Goal: Navigation & Orientation: Find specific page/section

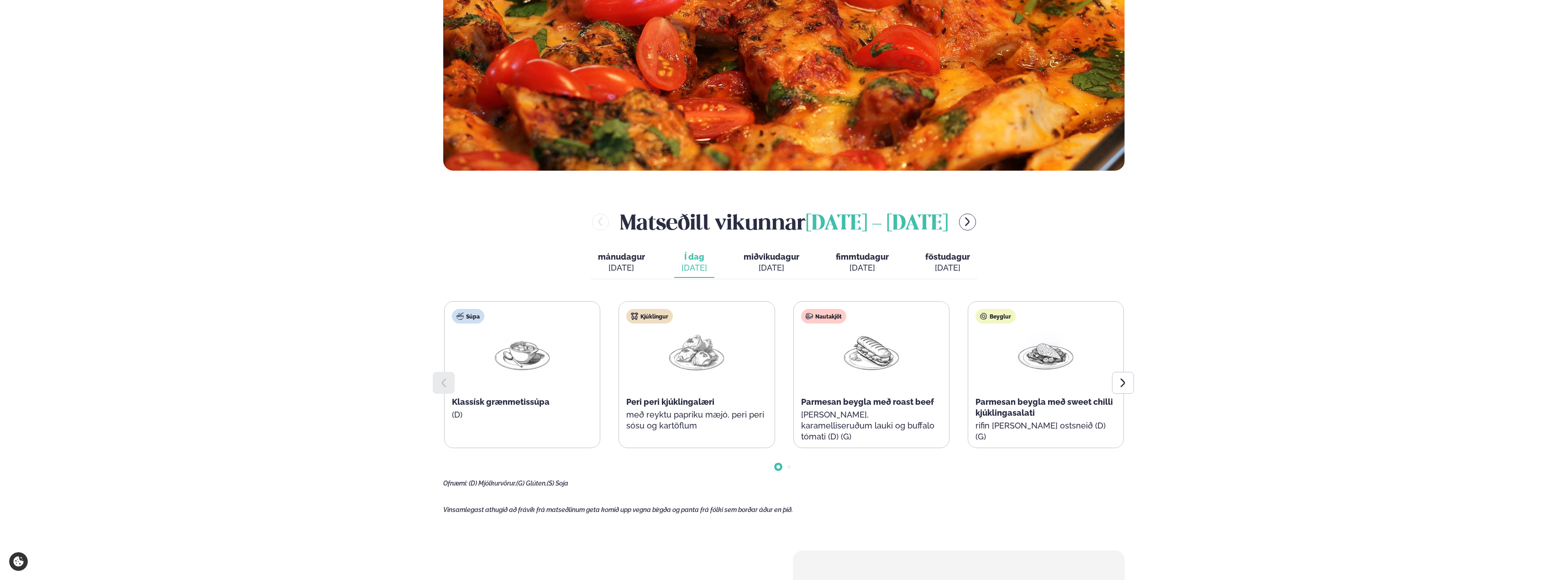
scroll to position [365, 0]
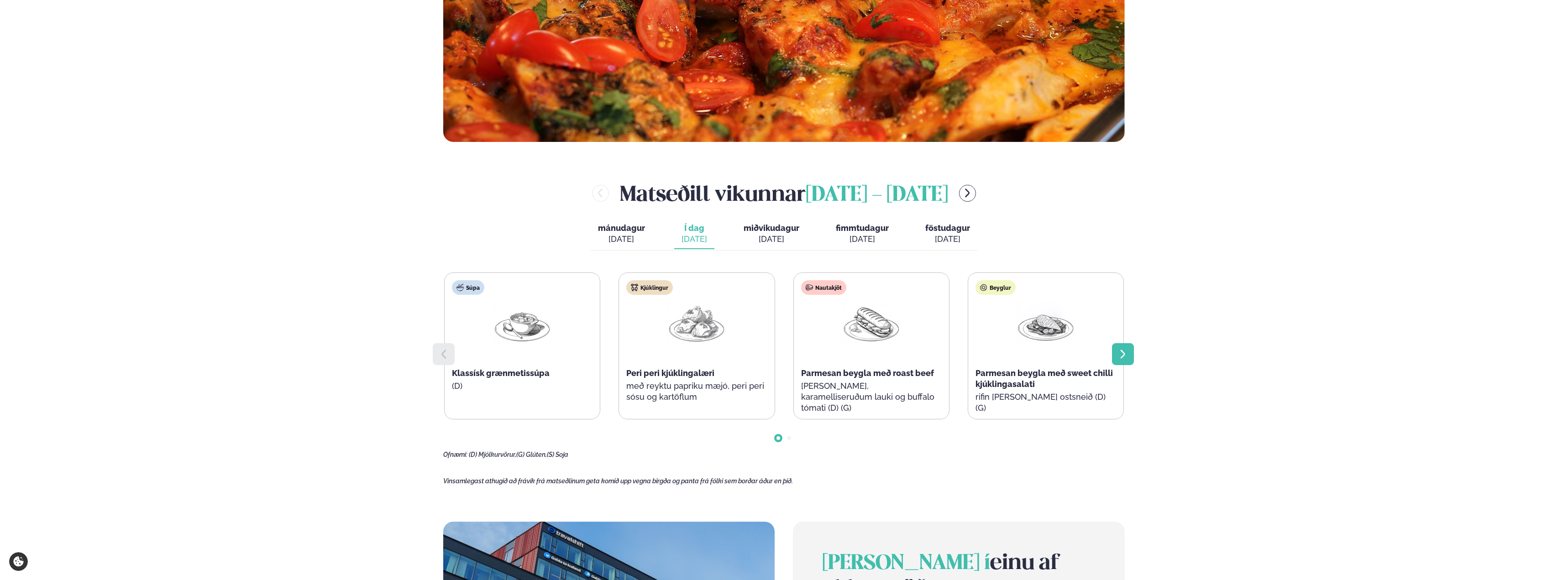
click at [1120, 354] on icon at bounding box center [1123, 354] width 11 height 11
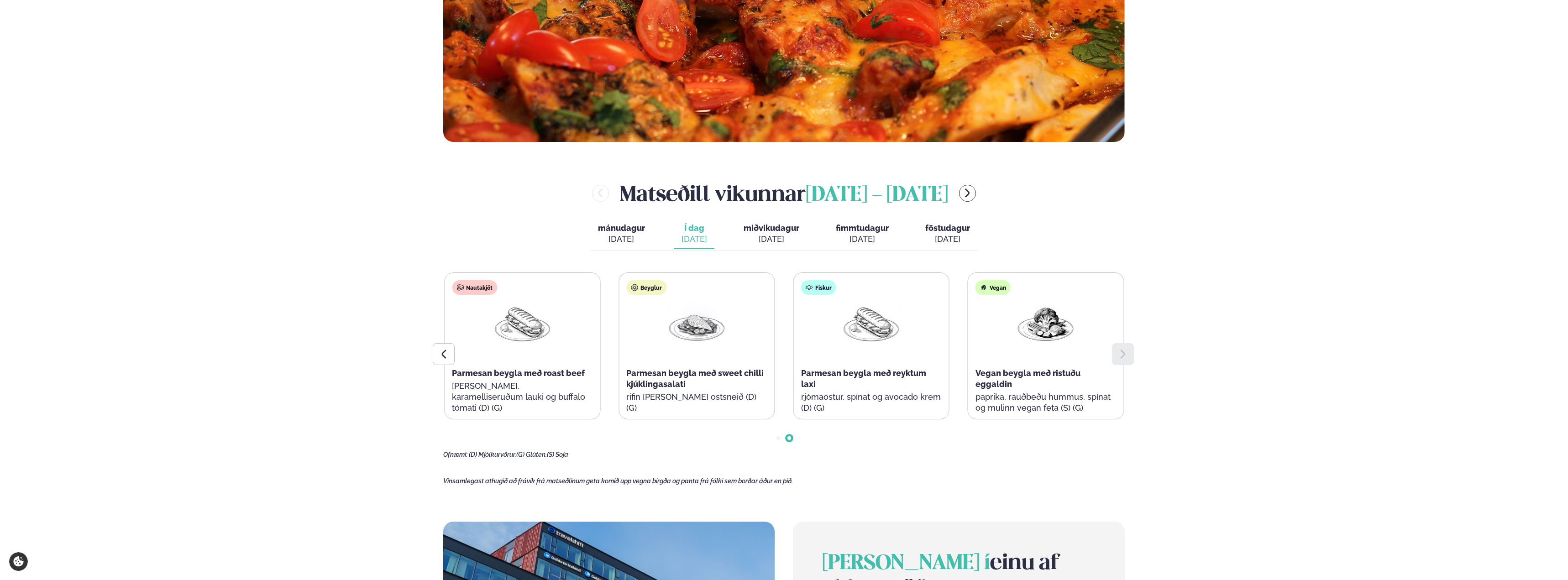
click at [636, 229] on span "mánudagur" at bounding box center [621, 227] width 47 height 9
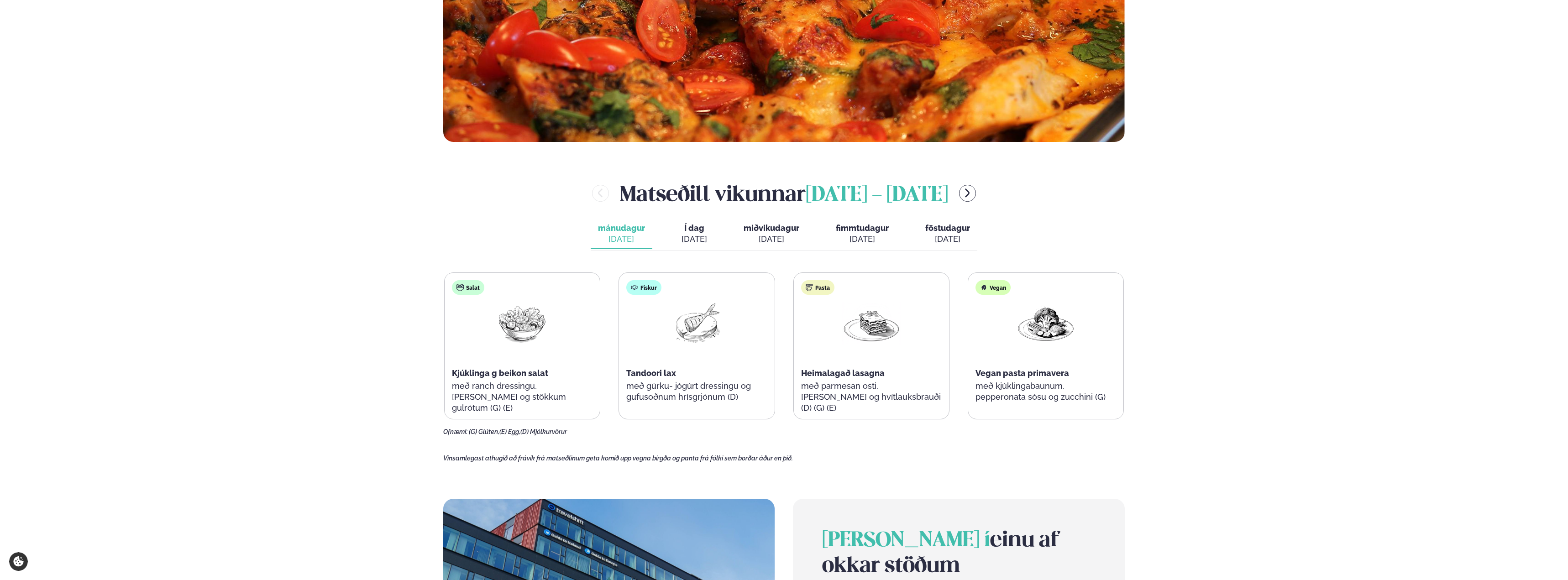
click at [701, 230] on span "Í dag" at bounding box center [694, 228] width 26 height 11
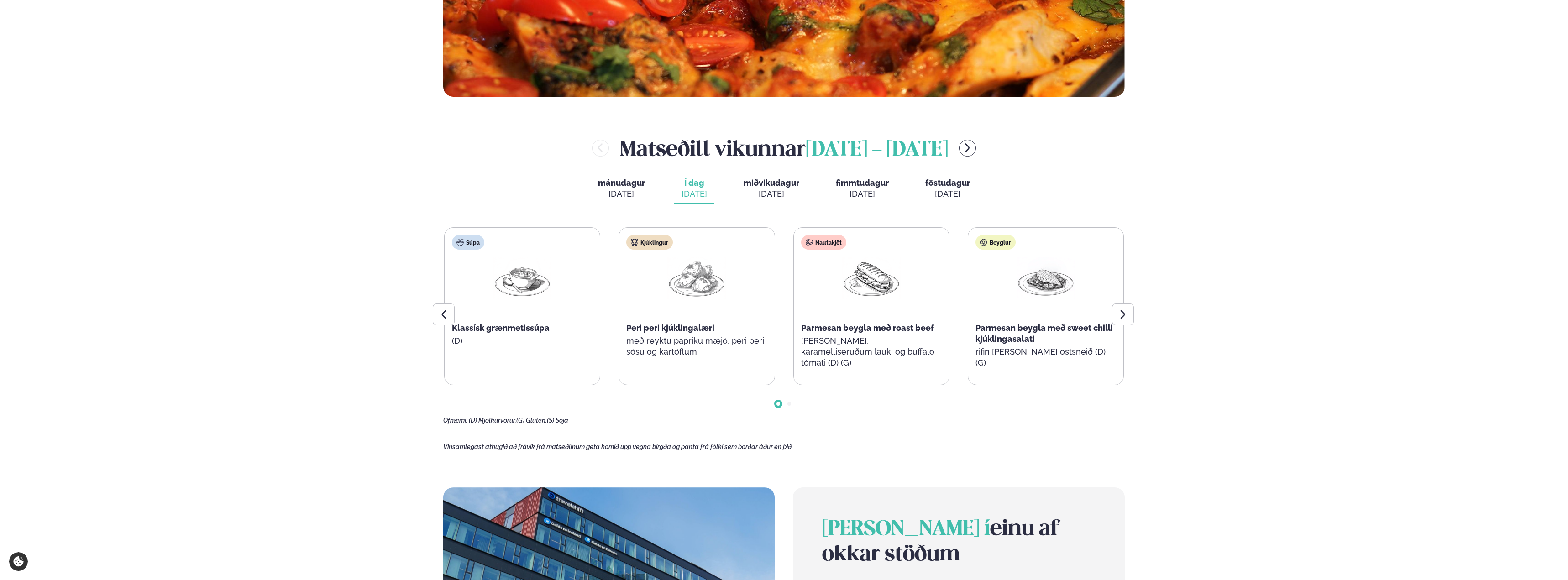
scroll to position [411, 0]
click at [789, 404] on span "Go to slide 2" at bounding box center [790, 403] width 3 height 3
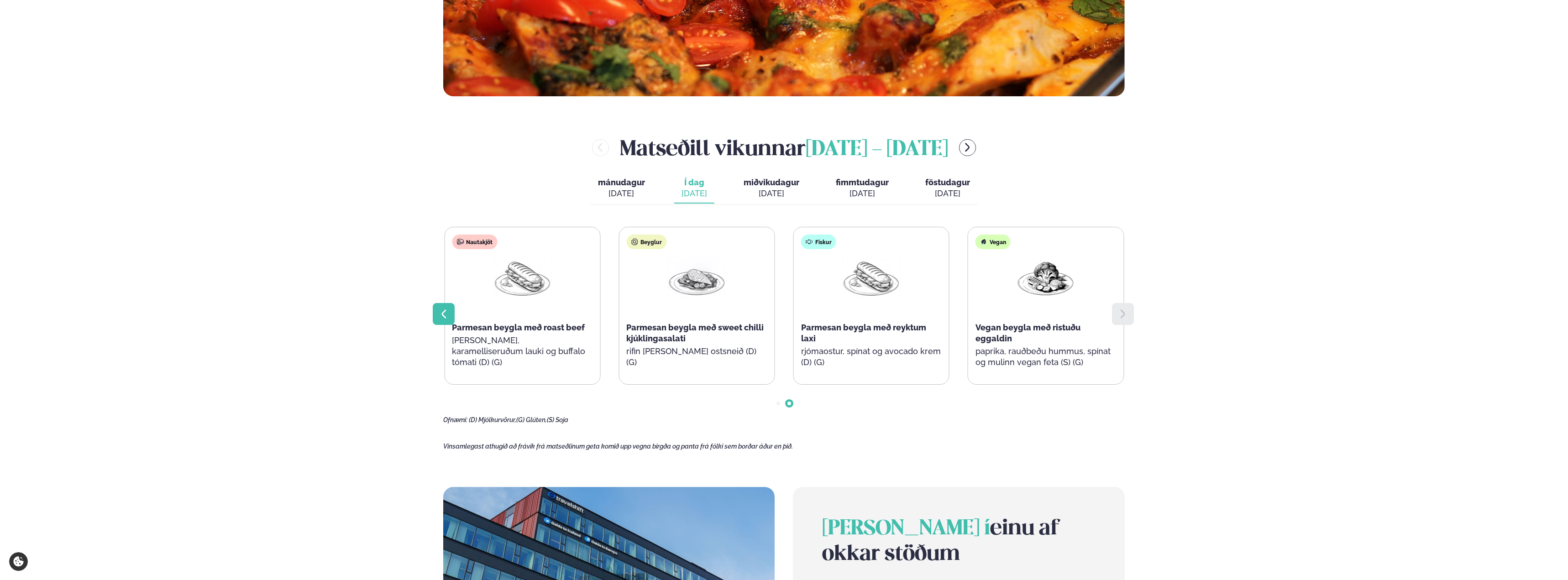
click at [444, 310] on icon at bounding box center [443, 314] width 11 height 11
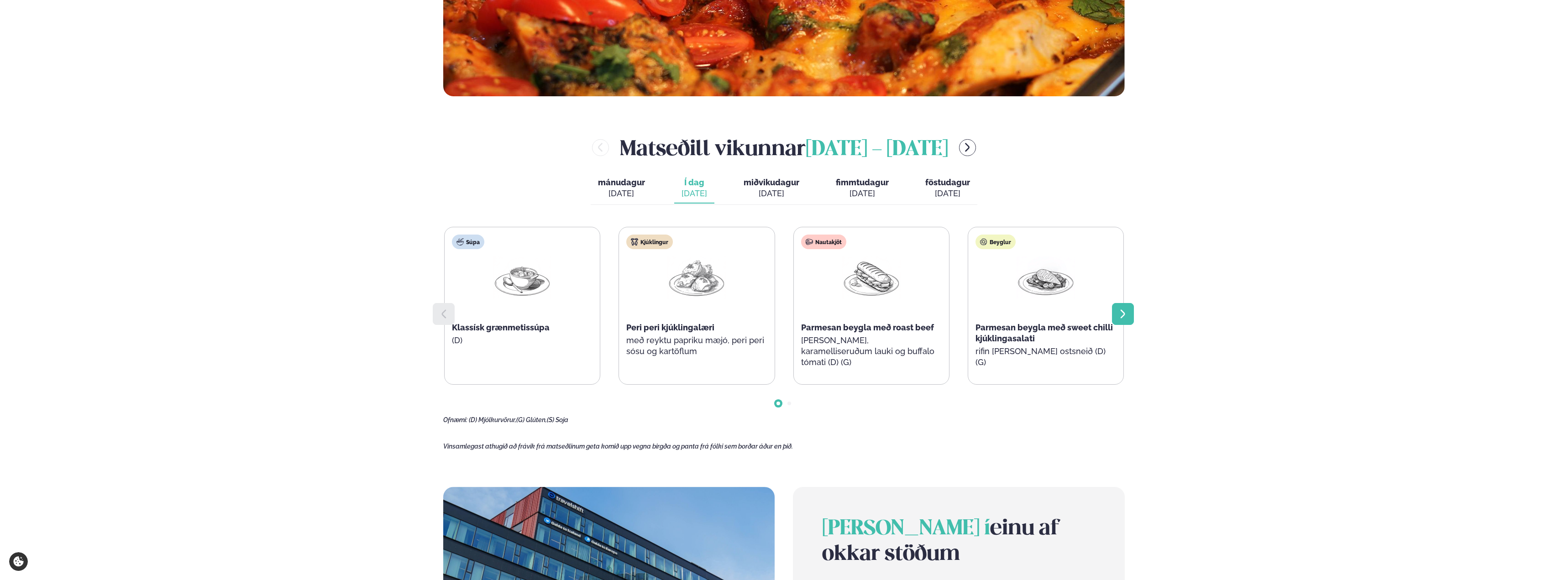
click at [1122, 312] on icon at bounding box center [1123, 314] width 11 height 11
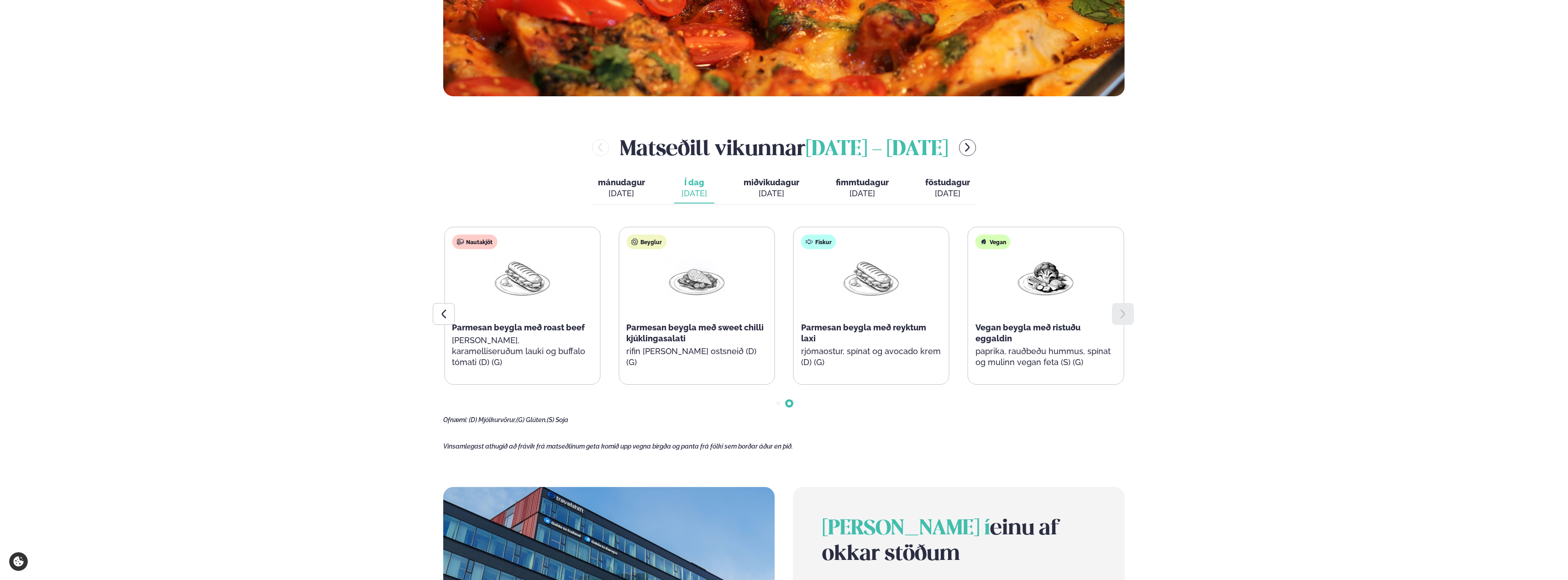
click at [778, 403] on span "Go to slide 1" at bounding box center [778, 403] width 3 height 3
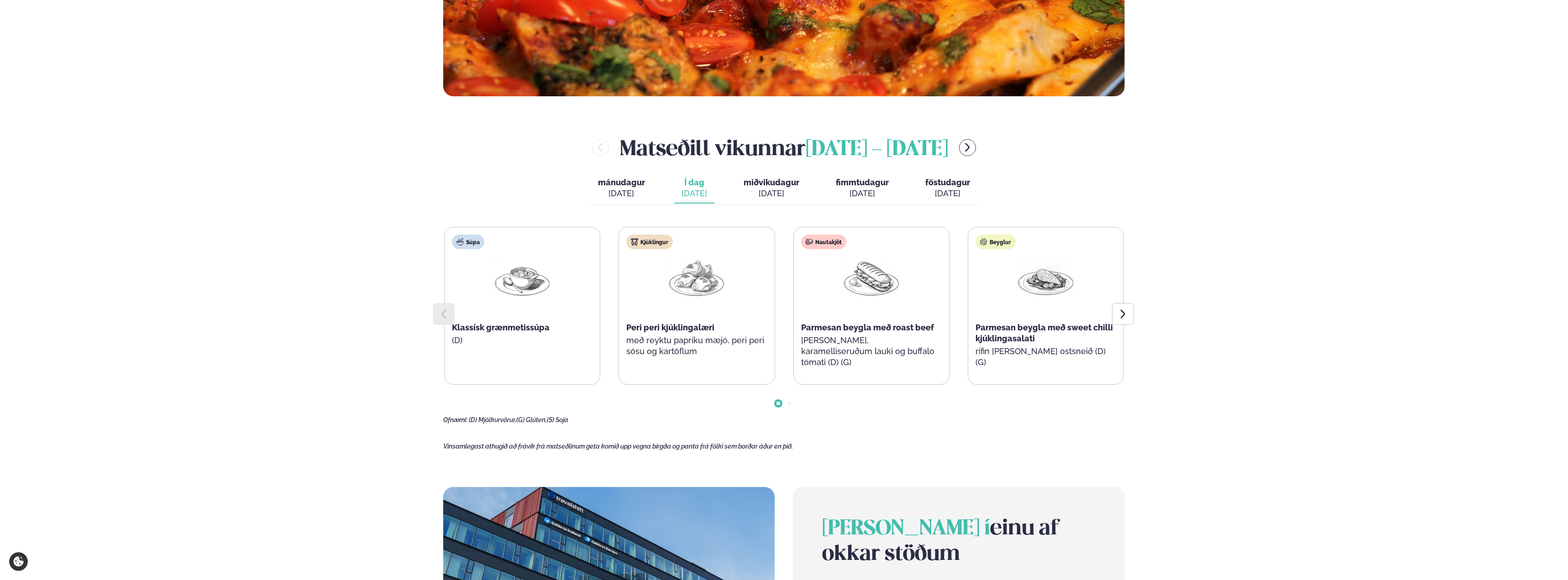
click at [790, 403] on span "Go to slide 2" at bounding box center [790, 403] width 3 height 3
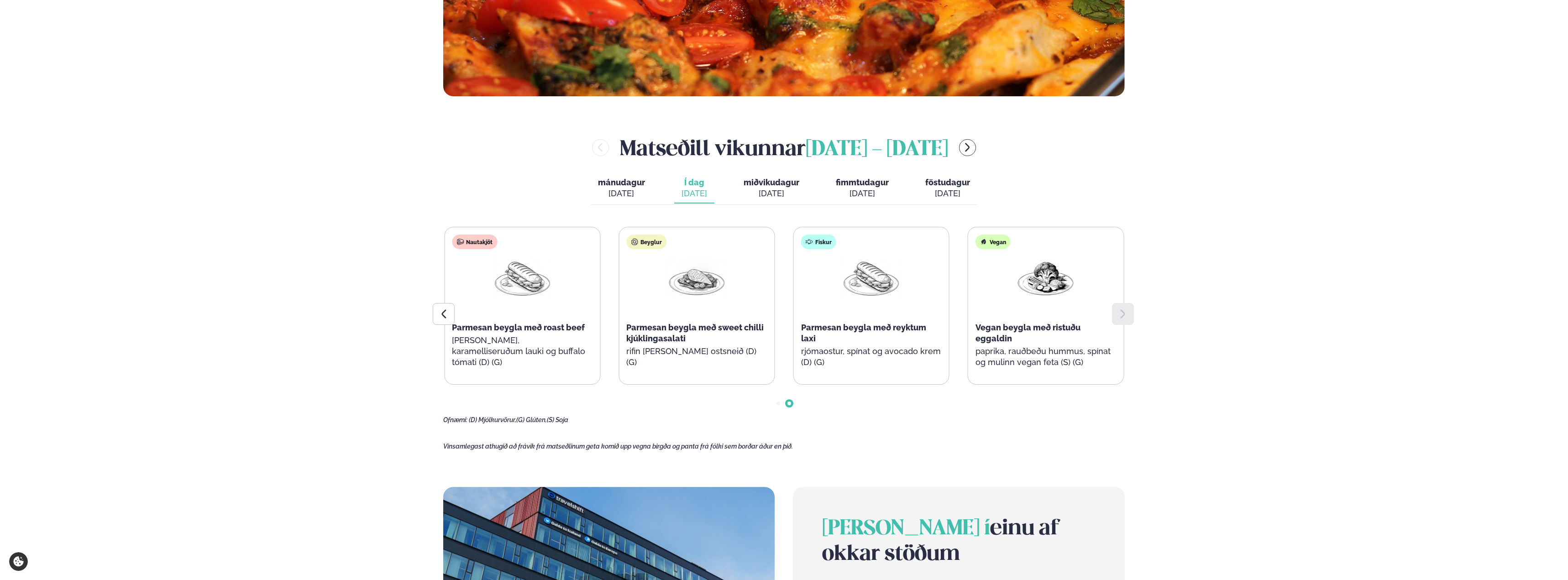
click at [780, 403] on span "Go to slide 1" at bounding box center [778, 403] width 3 height 3
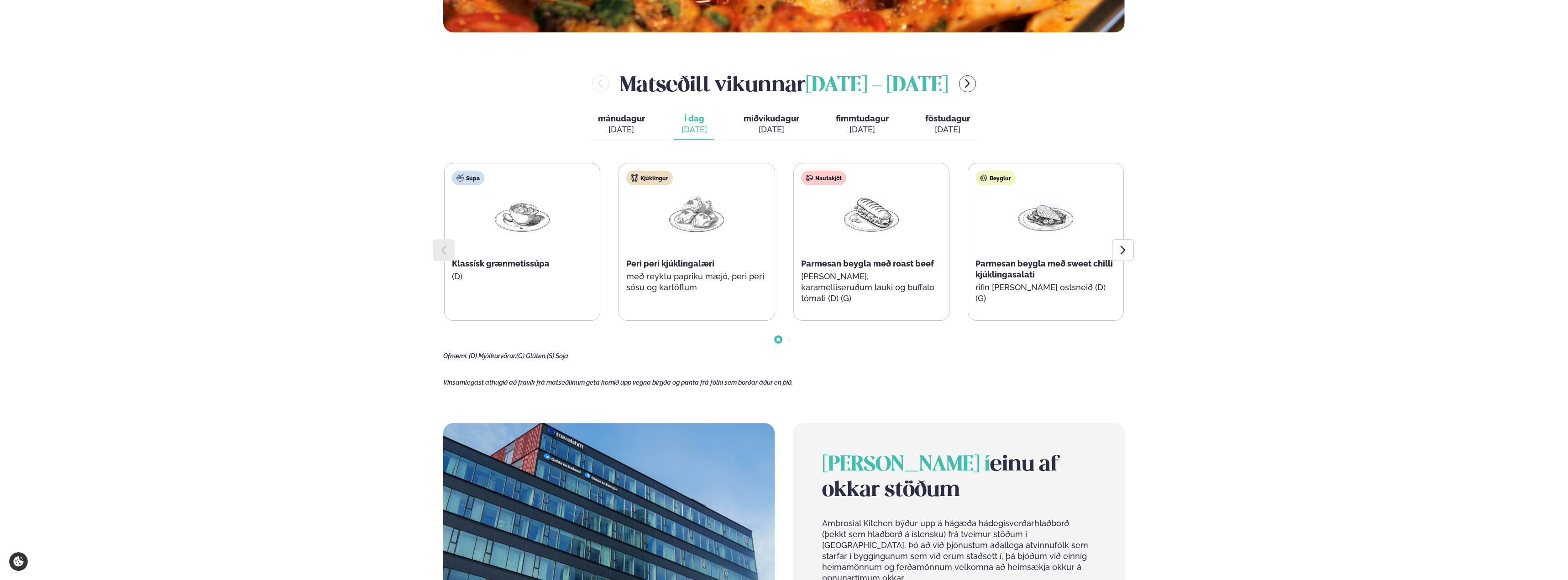
scroll to position [376, 0]
